Goal: Task Accomplishment & Management: Complete application form

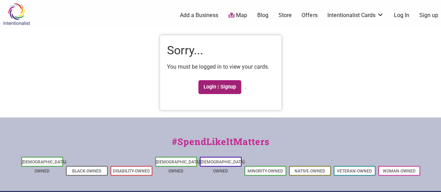
click at [223, 85] on link "Login | Signup" at bounding box center [219, 87] width 43 height 14
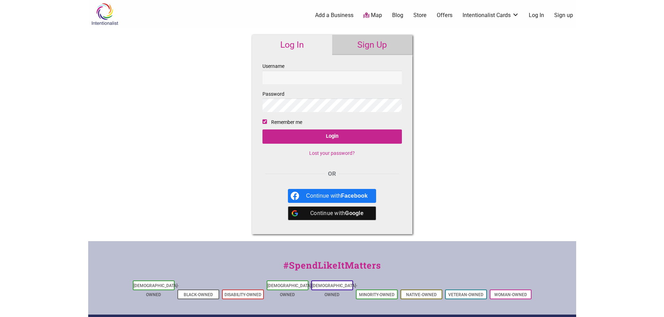
click at [258, 82] on input "Username" at bounding box center [331, 78] width 139 height 14
type input "lynn.stromski@gmail.com"
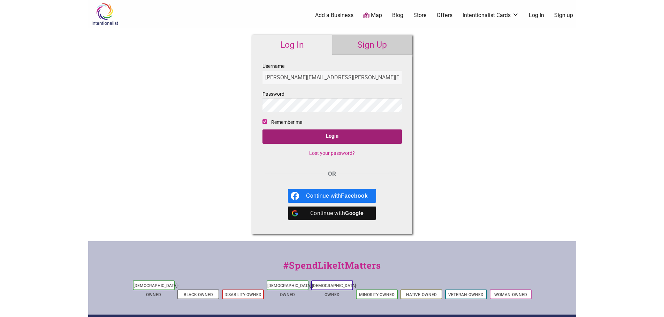
click at [258, 138] on input "Login" at bounding box center [331, 137] width 139 height 14
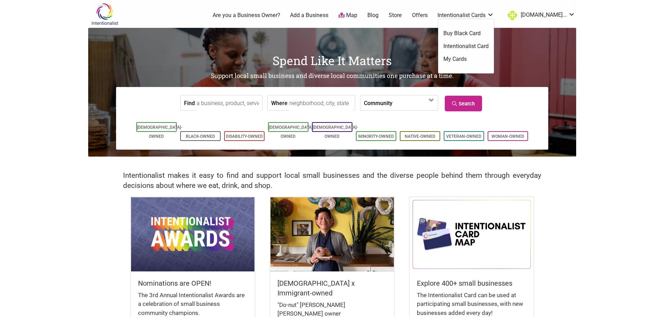
click at [480, 59] on link "My Cards" at bounding box center [465, 59] width 45 height 8
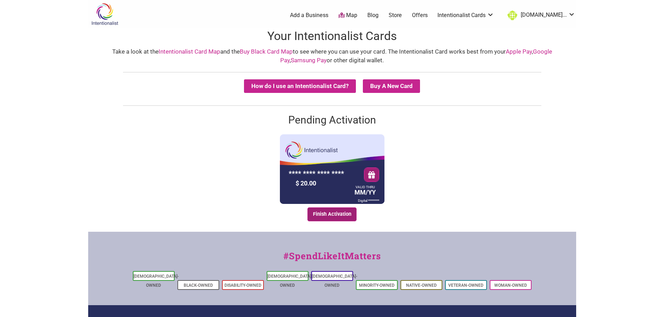
click at [331, 212] on link "Finish Activation" at bounding box center [331, 215] width 49 height 14
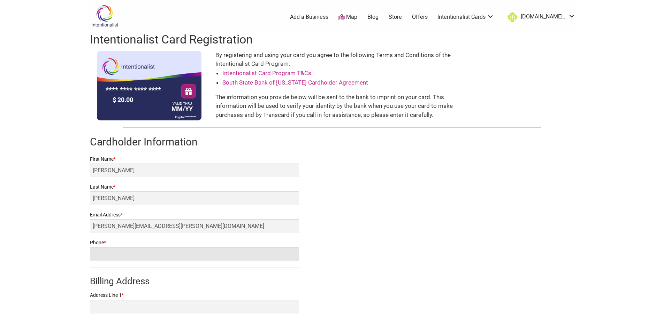
click at [160, 251] on input "Phone *" at bounding box center [194, 254] width 209 height 14
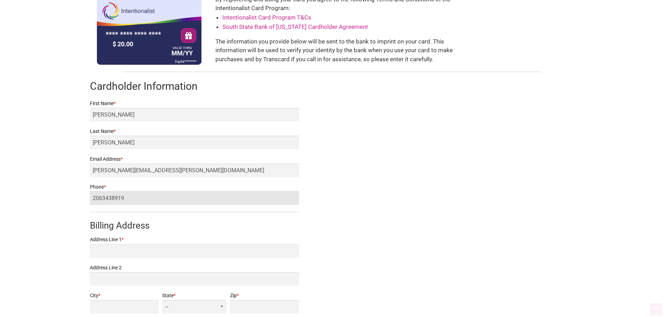
scroll to position [105, 0]
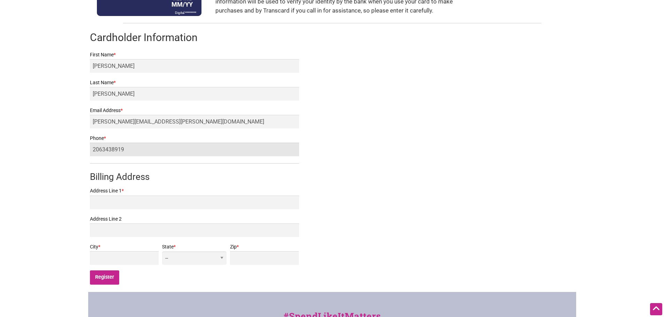
type input "2063438919"
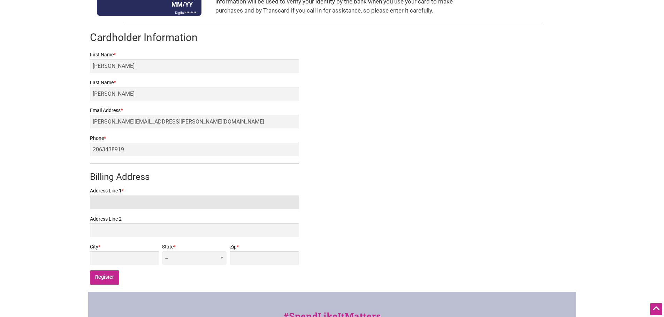
click at [118, 201] on input "Address Line 1 *" at bounding box center [194, 203] width 209 height 14
click at [130, 205] on input "Address Line 1 *" at bounding box center [194, 203] width 209 height 14
type input "[STREET_ADDRESS]"
type input "[PERSON_NAME][EMAIL_ADDRESS][PERSON_NAME][DOMAIN_NAME]"
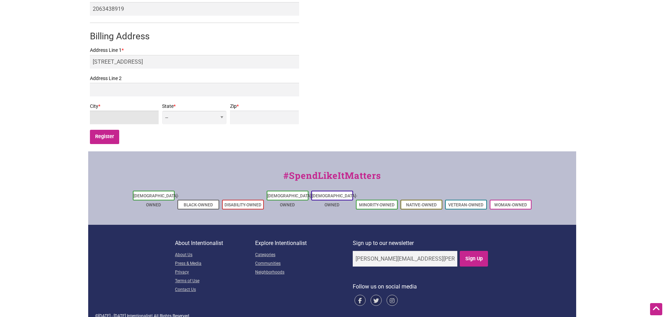
click at [123, 116] on input "City *" at bounding box center [124, 118] width 69 height 14
type input "[GEOGRAPHIC_DATA]"
click at [213, 118] on select "-- AL AK AZ AR CA CO [GEOGRAPHIC_DATA] DE DC [GEOGRAPHIC_DATA] [GEOGRAPHIC_DATA…" at bounding box center [194, 118] width 64 height 14
select select "WA"
click at [208, 111] on select "-- AL AK AZ AR CA CO [GEOGRAPHIC_DATA] DE DC [GEOGRAPHIC_DATA] [GEOGRAPHIC_DATA…" at bounding box center [194, 118] width 64 height 14
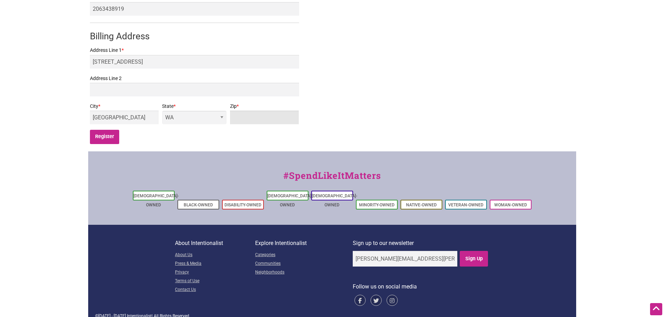
click at [262, 120] on input "Zip *" at bounding box center [264, 118] width 69 height 14
type input "98103"
click at [106, 138] on input "Register" at bounding box center [105, 137] width 30 height 14
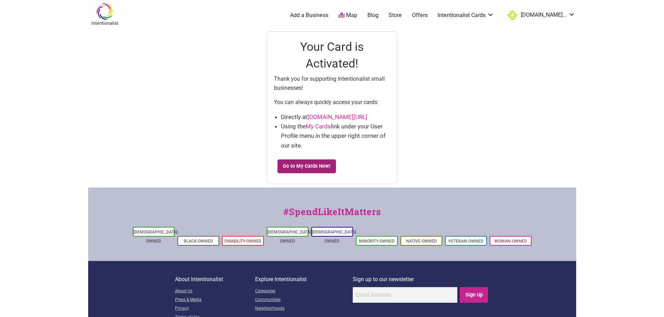
click at [313, 169] on link "Go to My Cards Now!" at bounding box center [306, 167] width 59 height 14
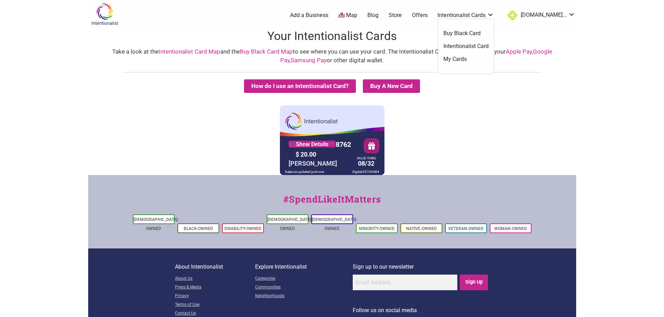
click at [481, 58] on link "My Cards" at bounding box center [465, 59] width 45 height 8
click at [424, 226] on link "Native-Owned" at bounding box center [421, 228] width 31 height 5
